Goal: Information Seeking & Learning: Learn about a topic

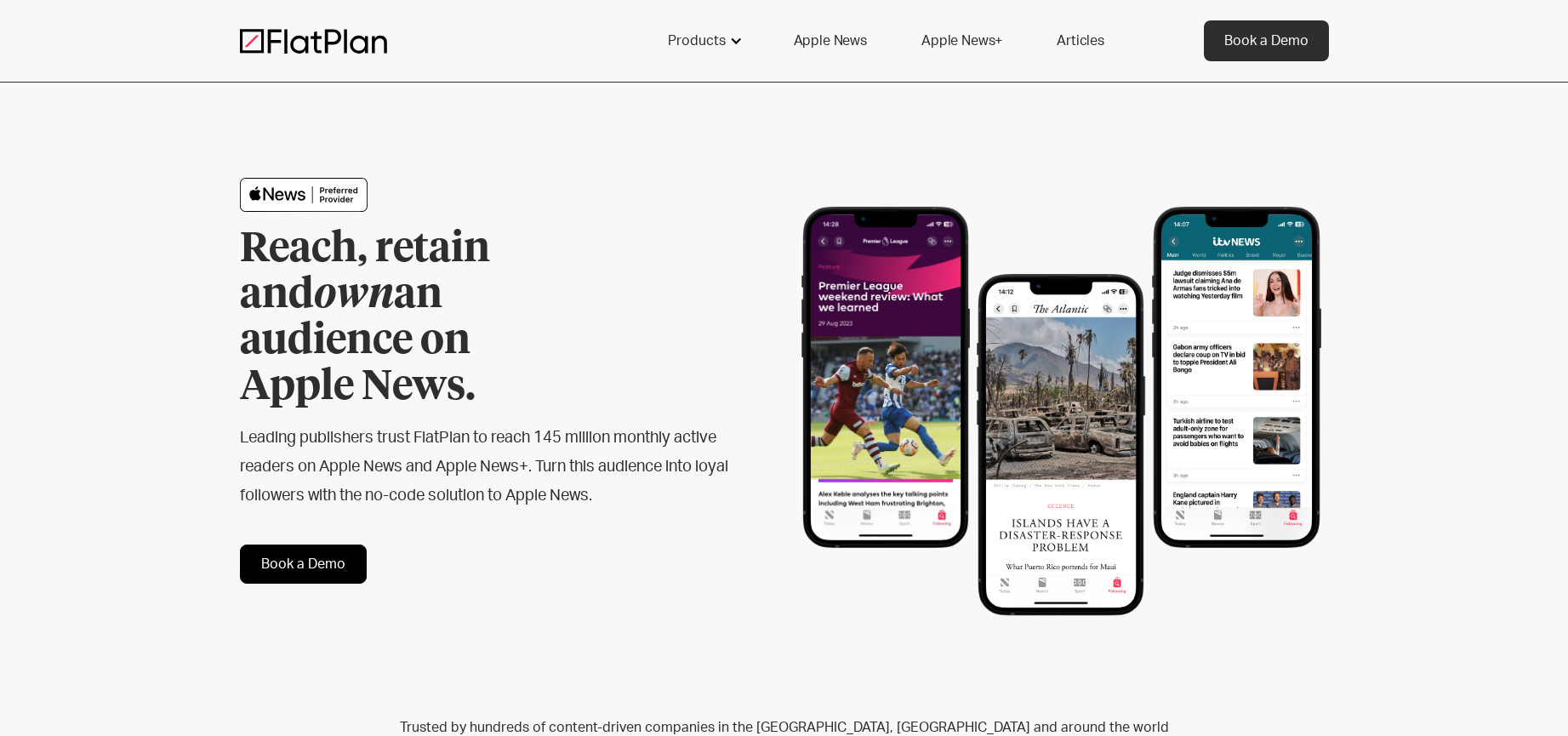
click at [717, 47] on div "Products" at bounding box center [697, 41] width 58 height 20
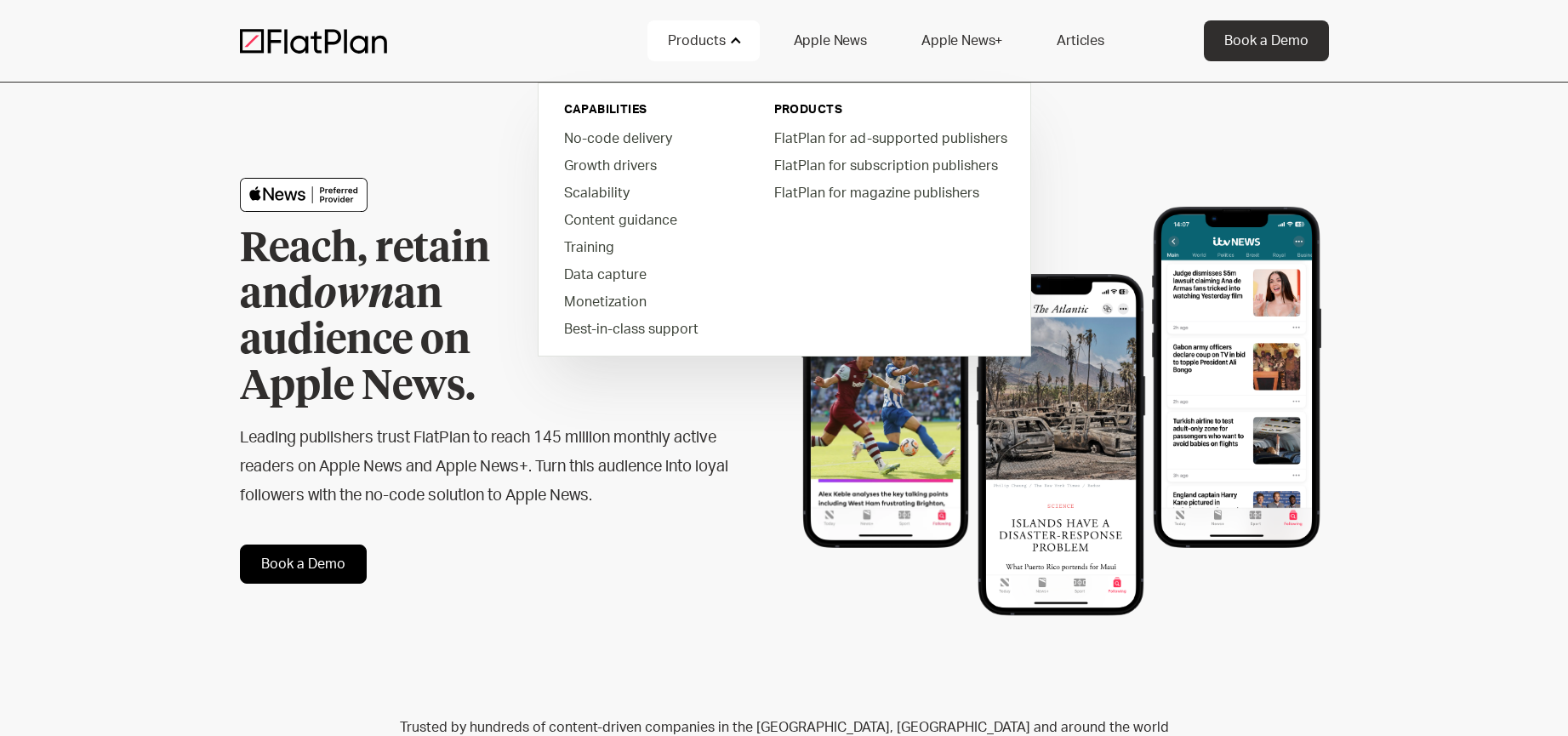
click at [821, 41] on link "Apple News" at bounding box center [830, 41] width 114 height 41
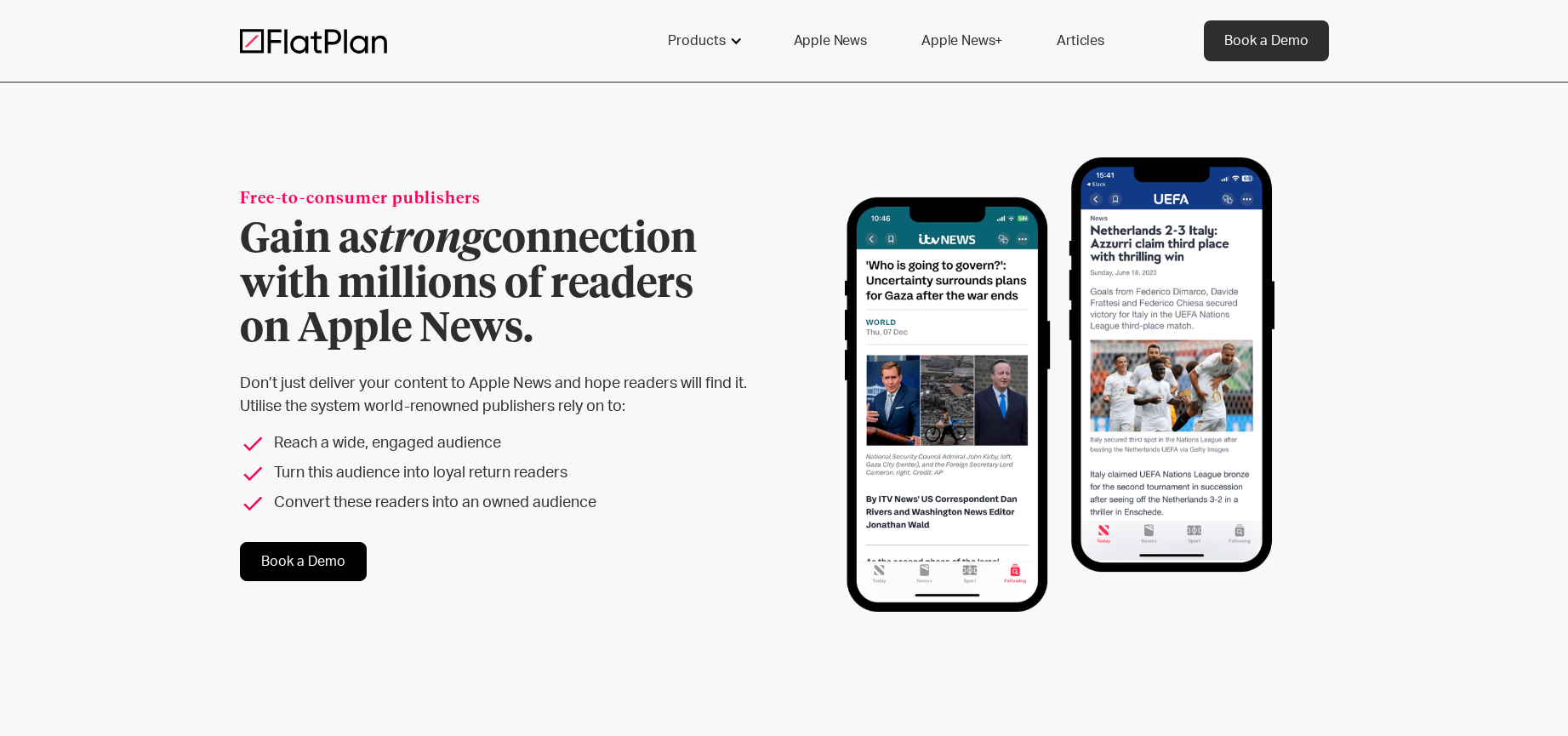
click at [717, 45] on div "Products" at bounding box center [697, 41] width 58 height 20
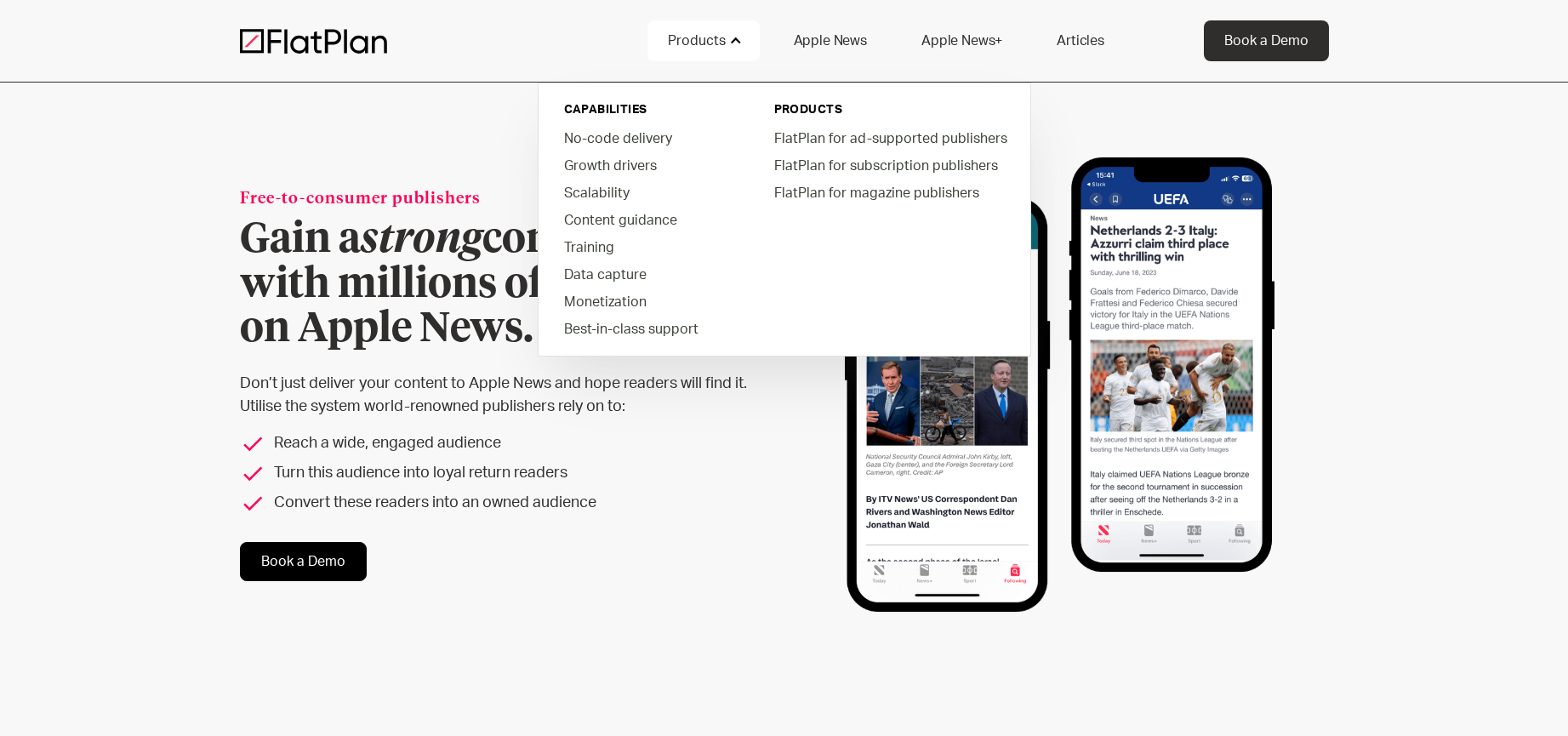
drag, startPoint x: 148, startPoint y: 359, endPoint x: 260, endPoint y: 468, distance: 156.3
click at [149, 359] on div "Free-to-consumer publishers Gain a strong connection with millions of readers o…" at bounding box center [784, 385] width 1568 height 605
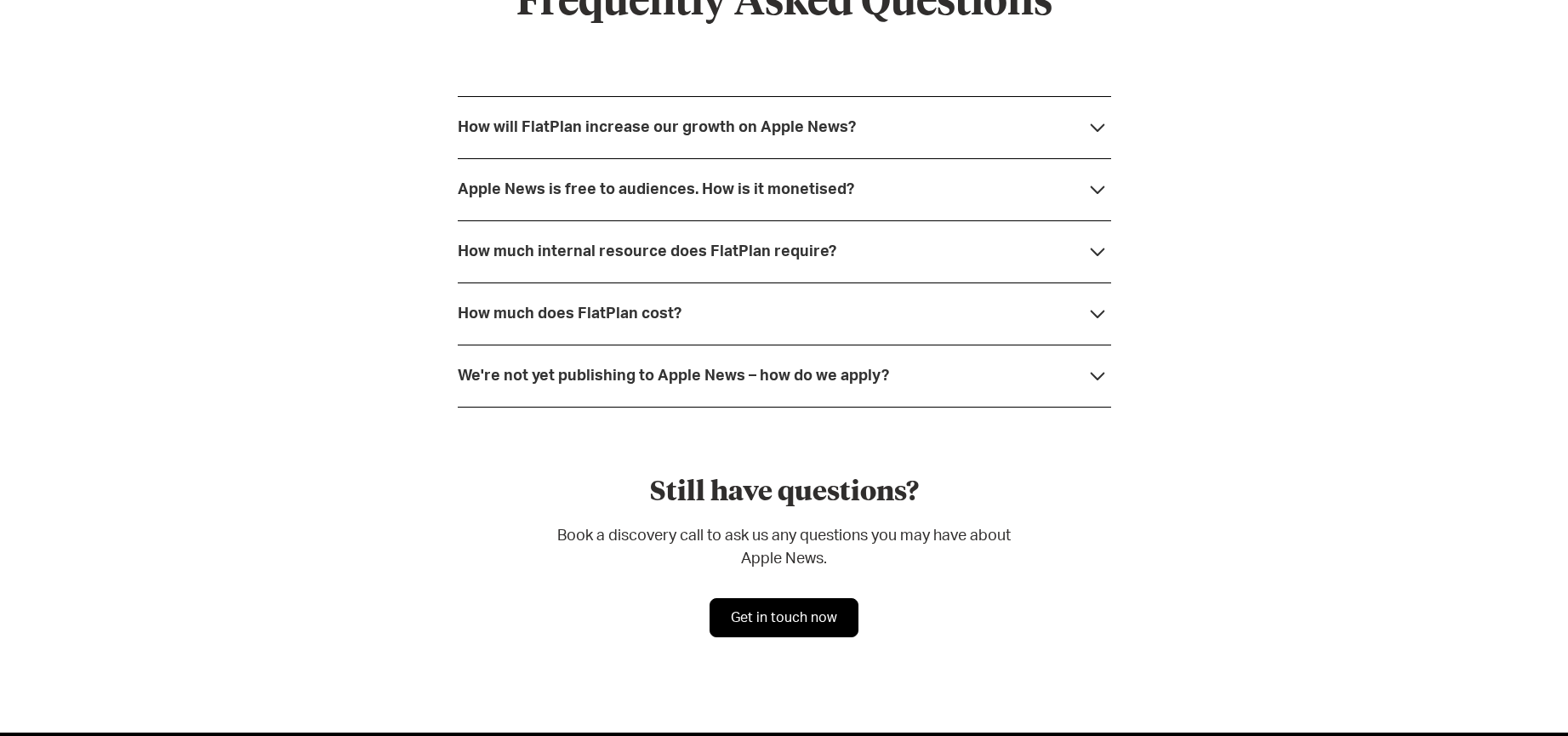
scroll to position [4632, 0]
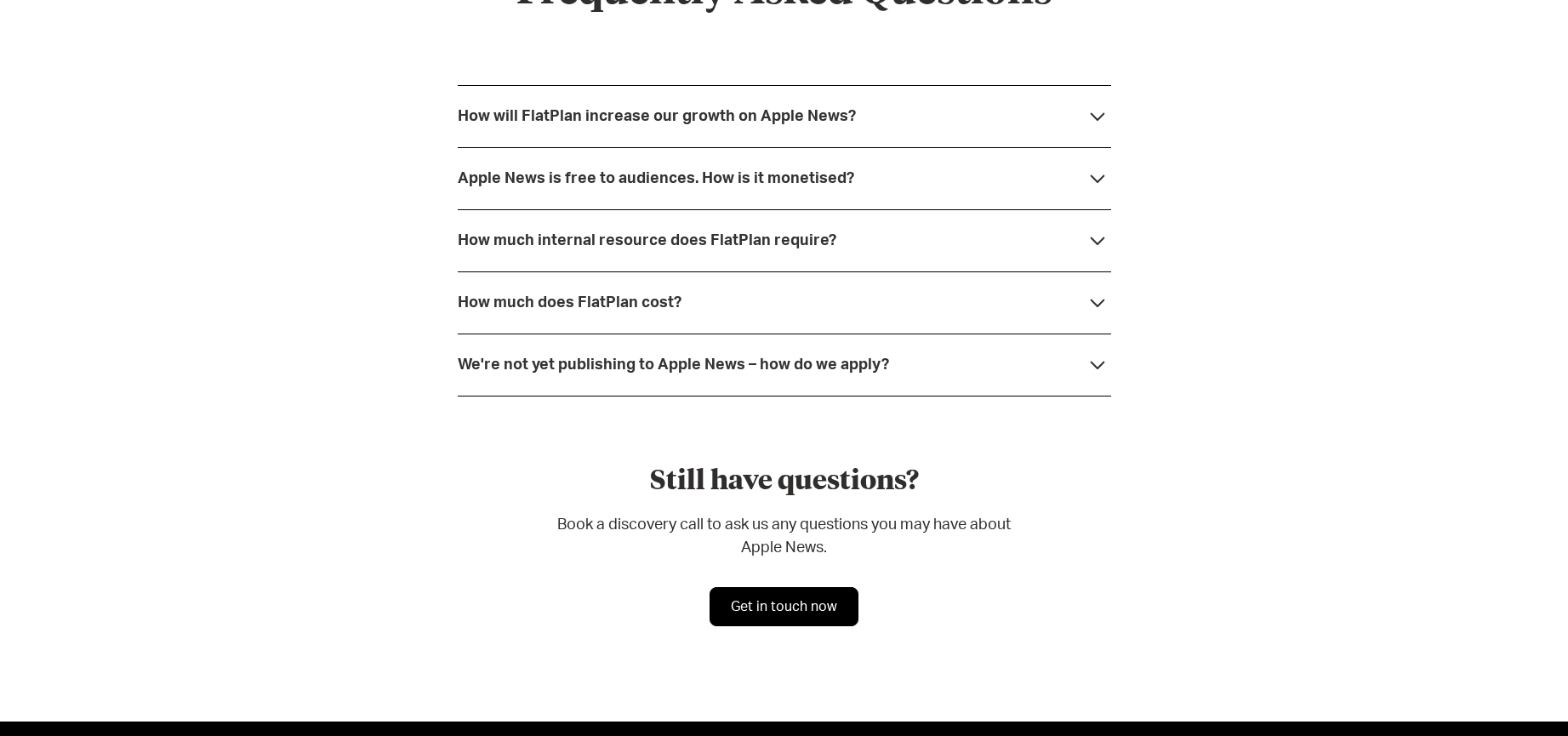
click at [1093, 110] on icon at bounding box center [1098, 116] width 27 height 27
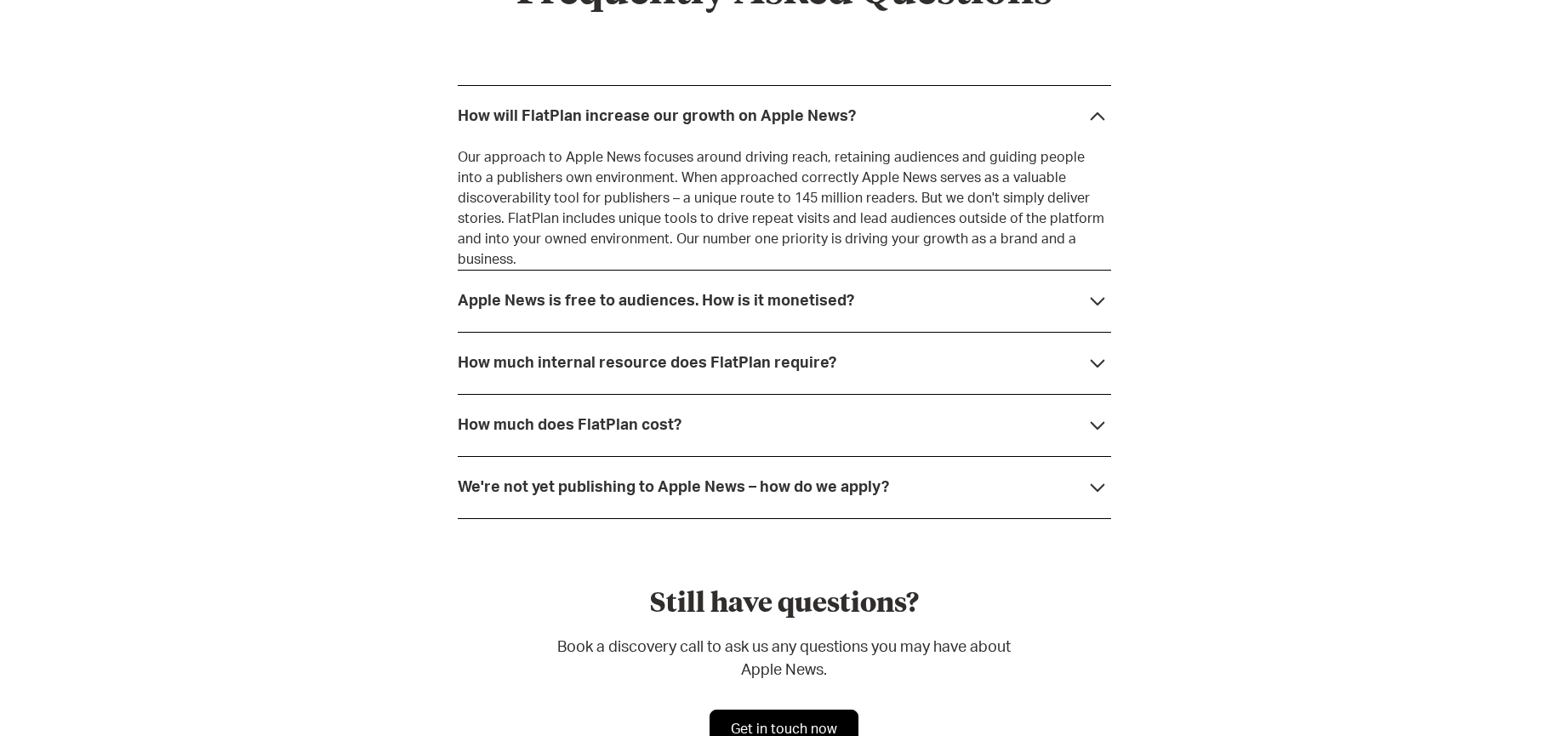
click at [1093, 111] on icon at bounding box center [1098, 116] width 27 height 27
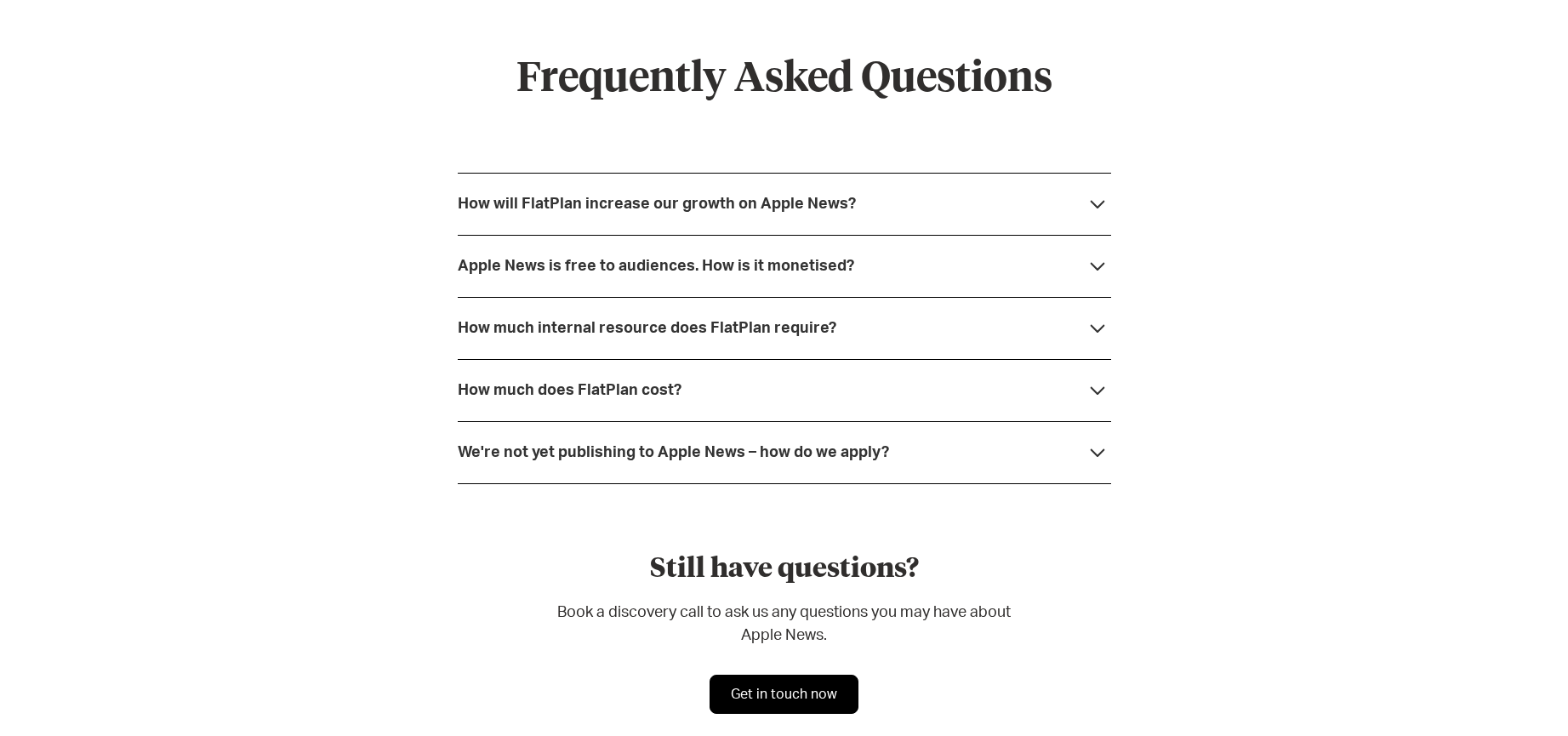
scroll to position [4522, 0]
